Goal: Information Seeking & Learning: Learn about a topic

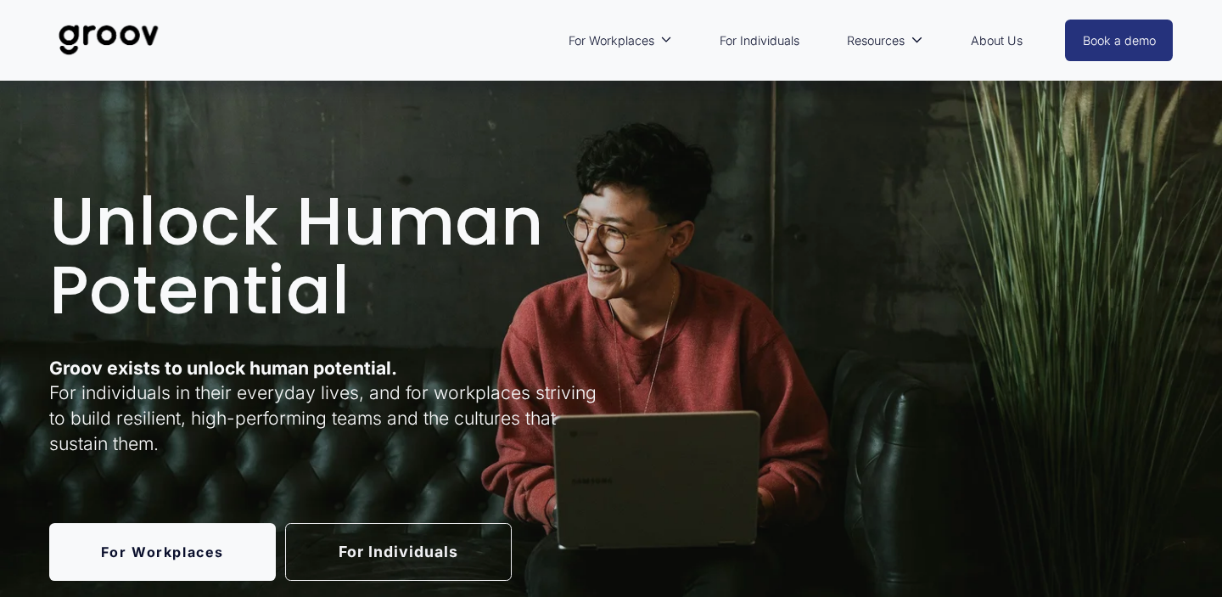
click at [989, 42] on link "About Us" at bounding box center [996, 40] width 69 height 39
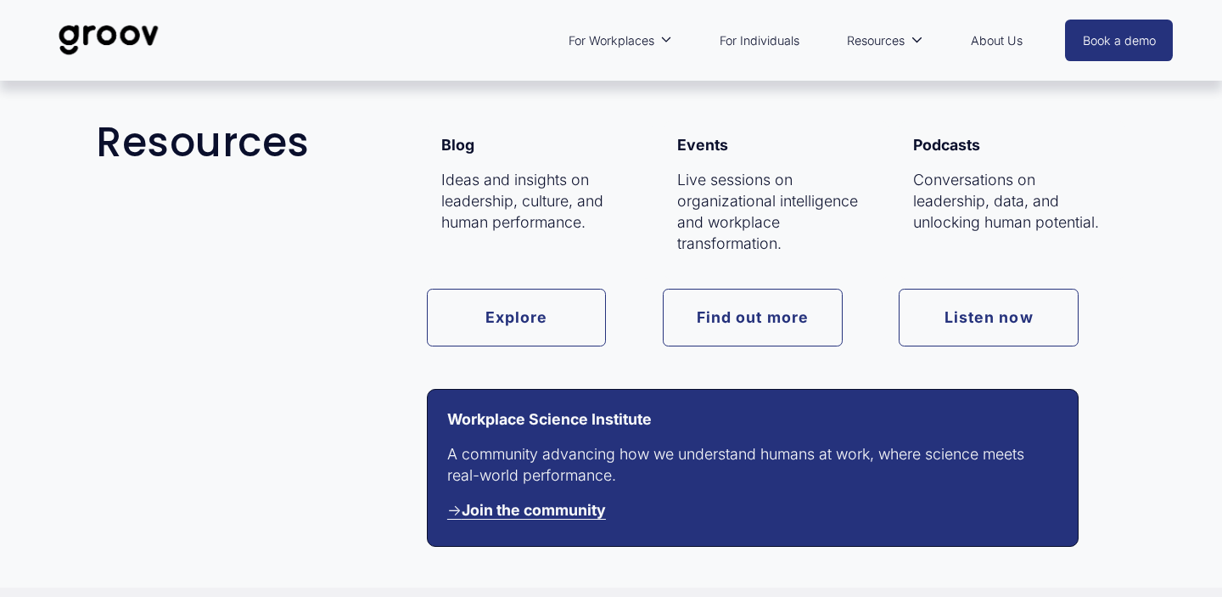
click at [508, 319] on link "Explore" at bounding box center [517, 318] width 180 height 58
